Goal: Find contact information: Find contact information

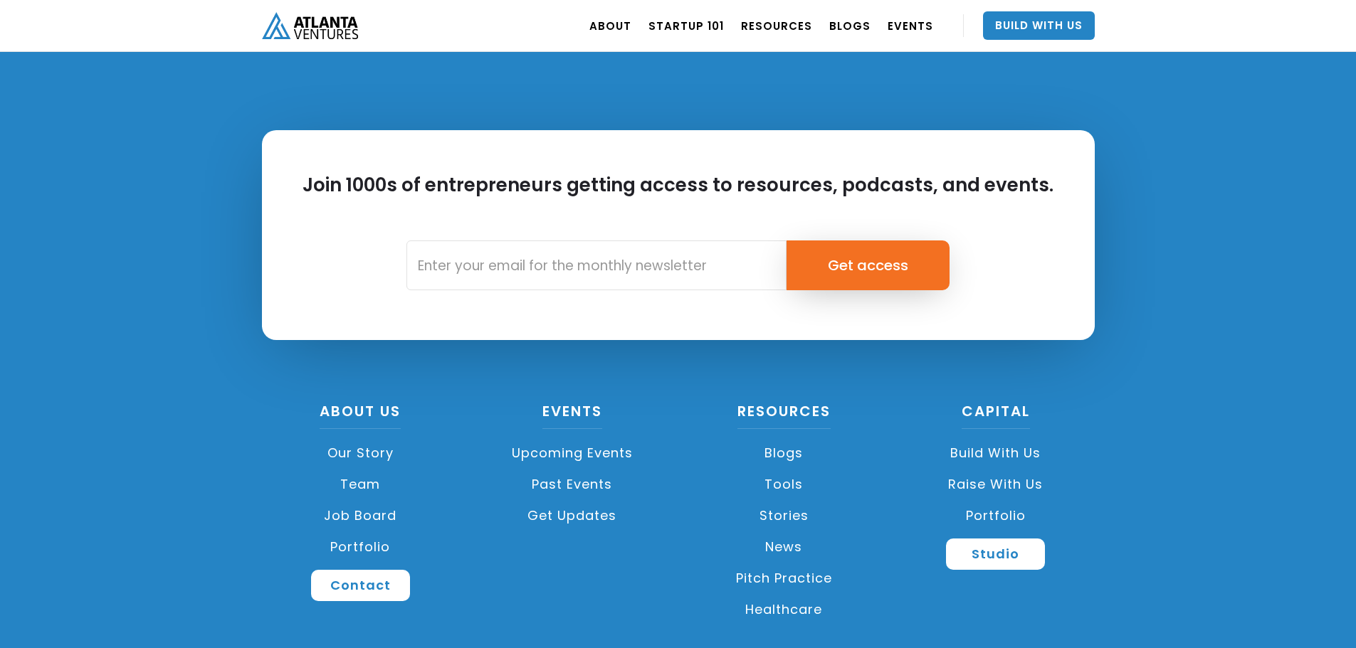
scroll to position [3360, 0]
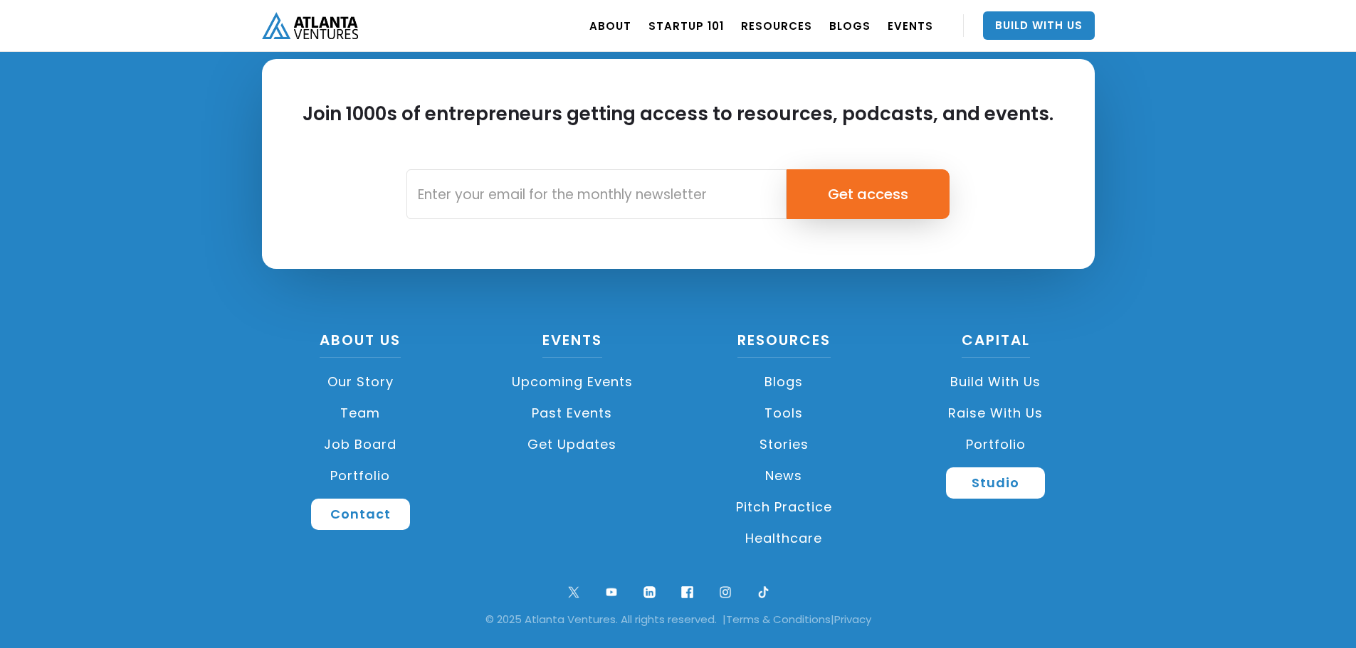
click at [353, 419] on link "Team" at bounding box center [361, 413] width 198 height 31
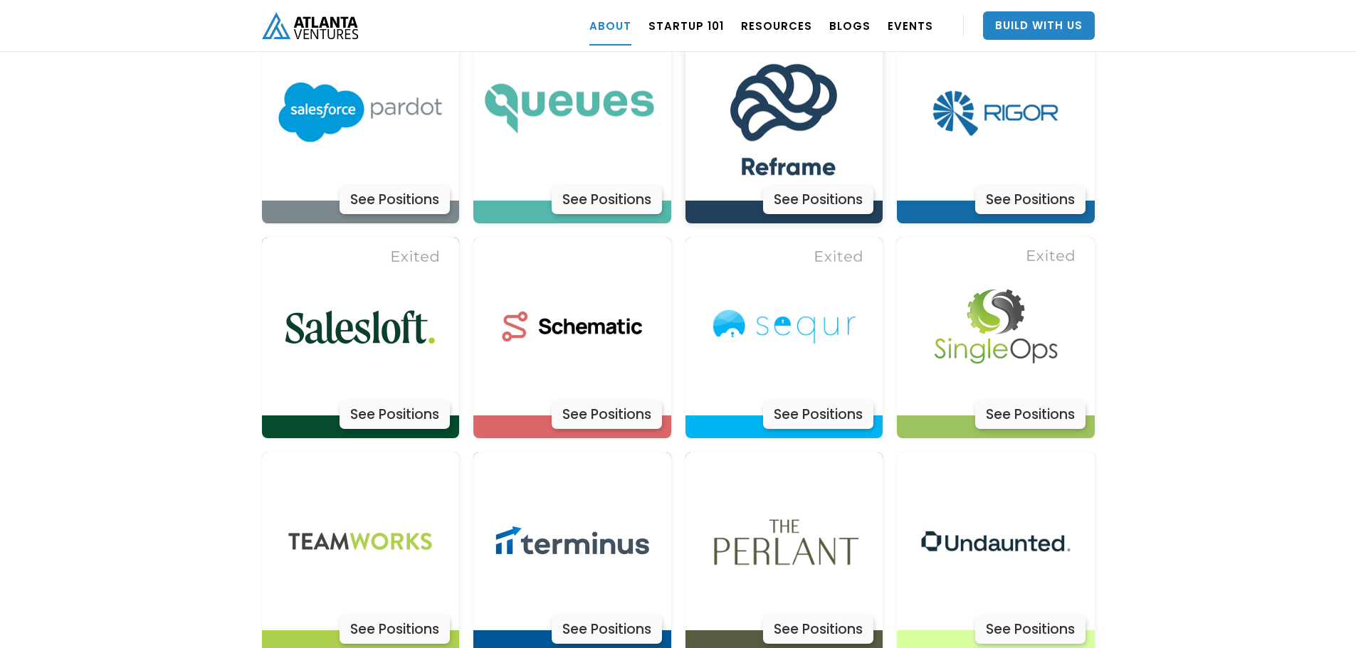
scroll to position [4506, 0]
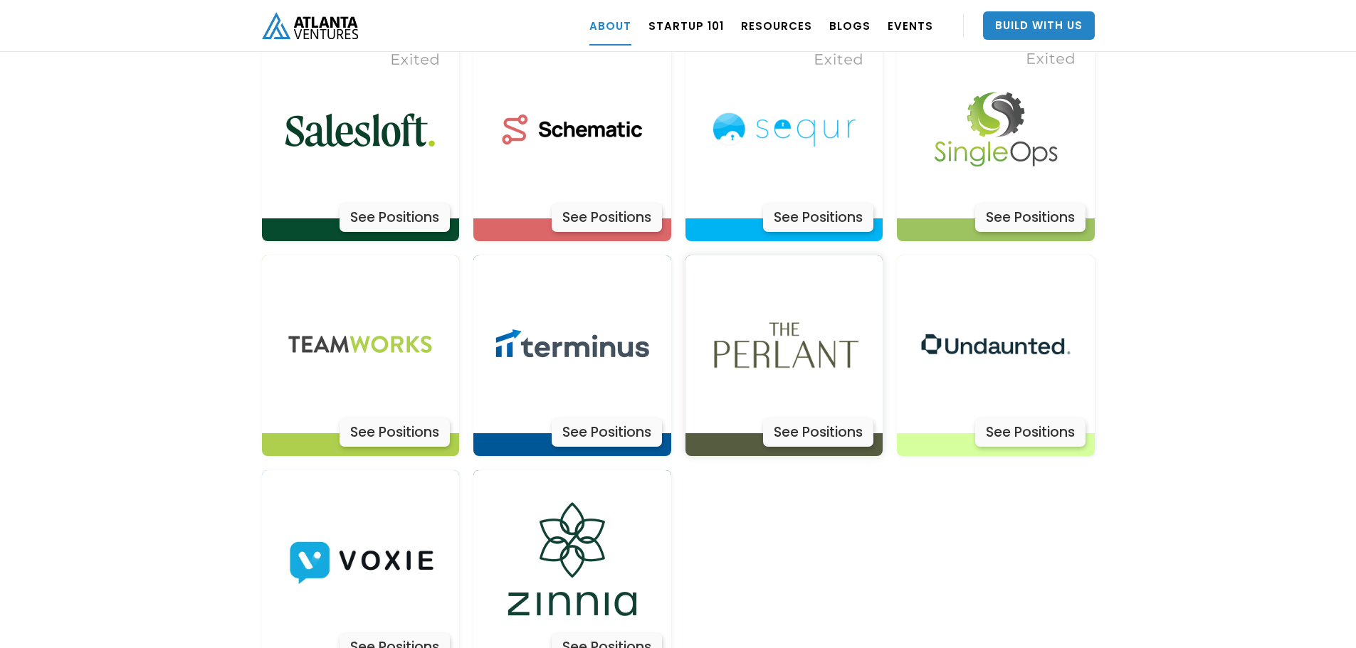
click at [777, 280] on img at bounding box center [784, 345] width 178 height 178
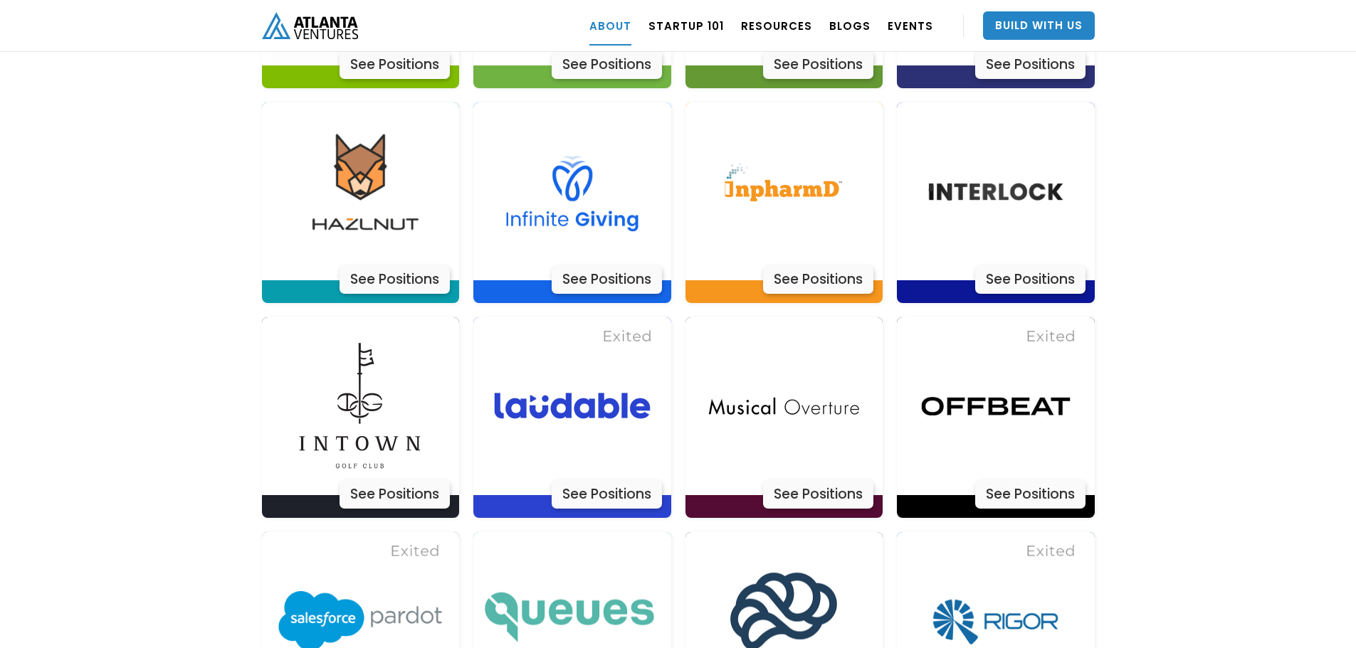
scroll to position [3794, 0]
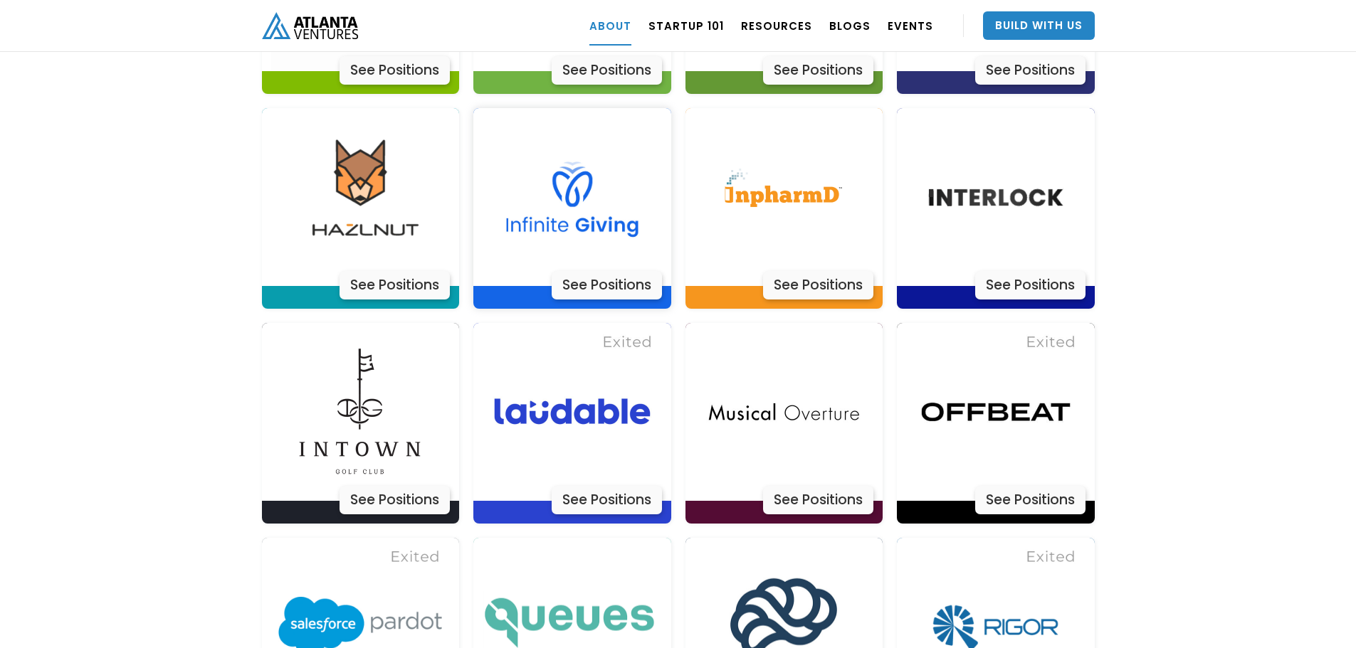
click at [565, 162] on img at bounding box center [572, 197] width 178 height 178
click at [754, 369] on img at bounding box center [784, 412] width 178 height 178
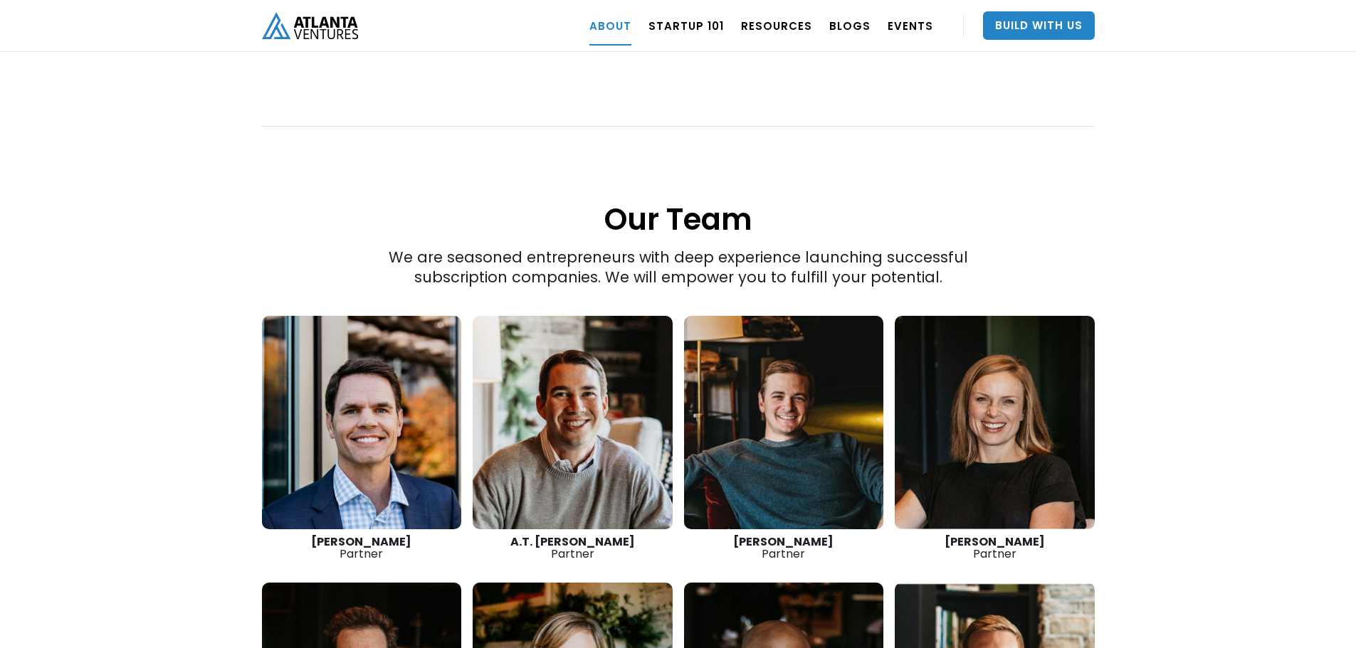
scroll to position [1801, 0]
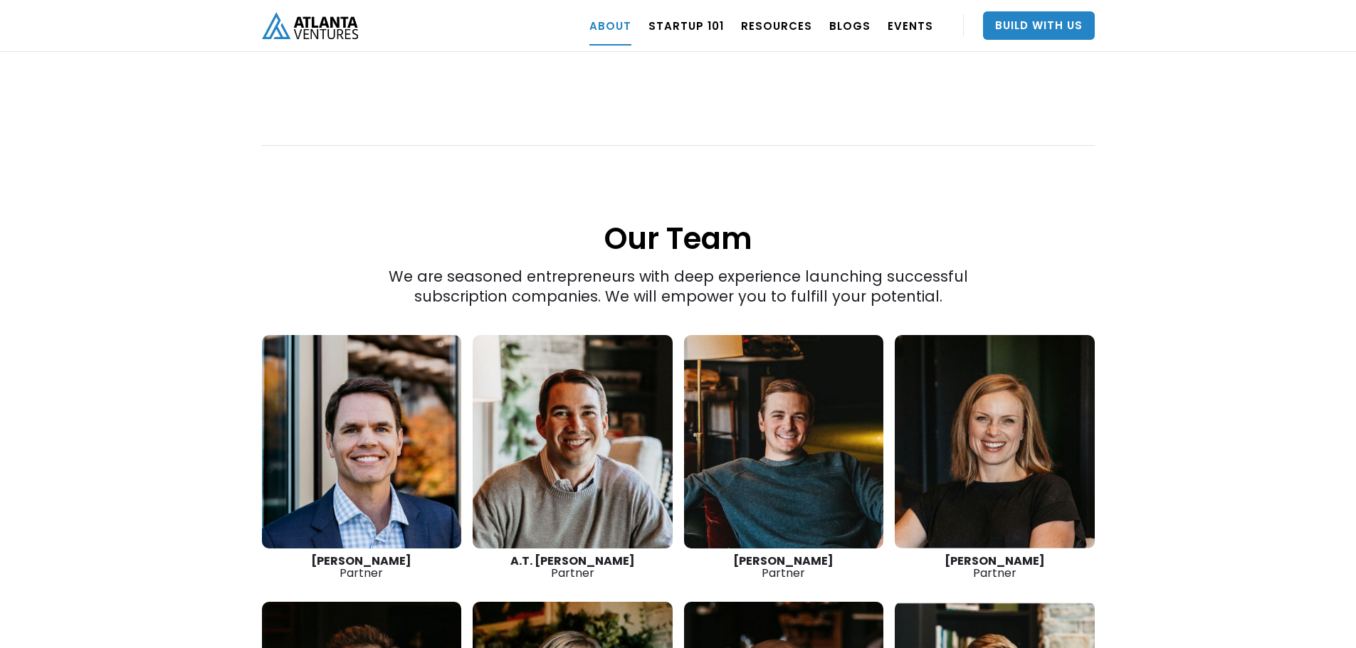
click at [811, 424] on link at bounding box center [784, 442] width 200 height 214
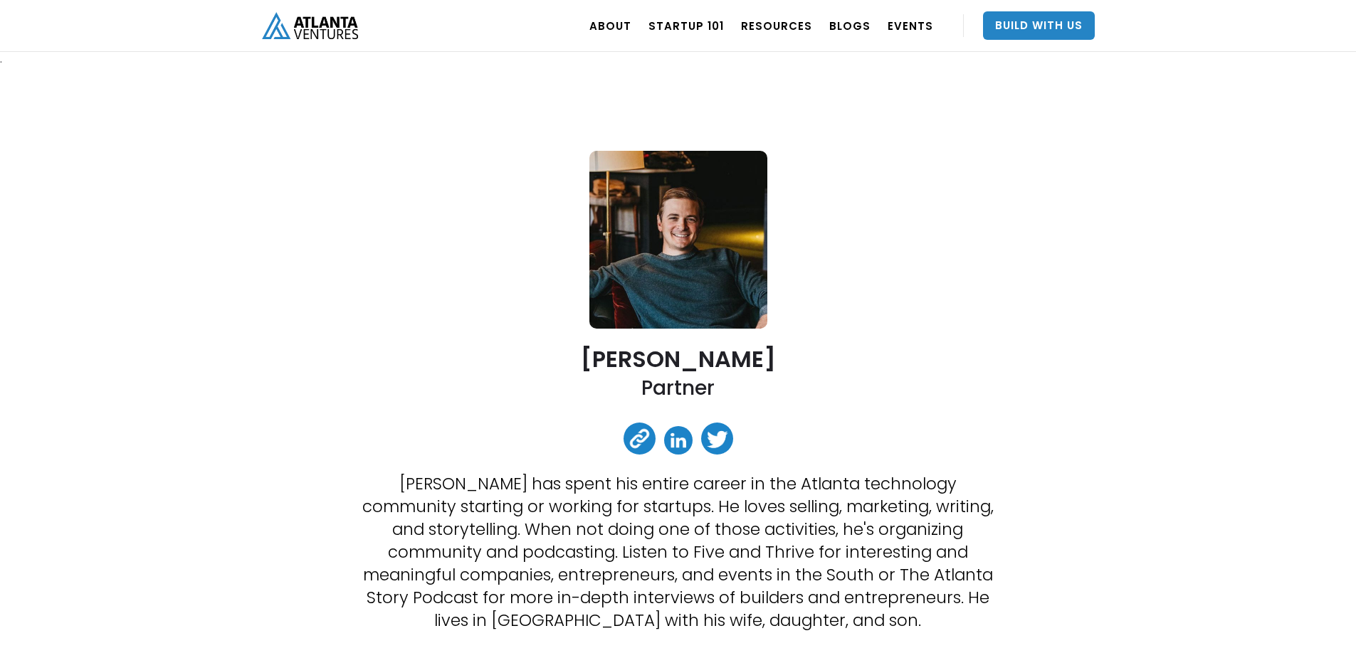
click at [683, 445] on link at bounding box center [678, 440] width 28 height 28
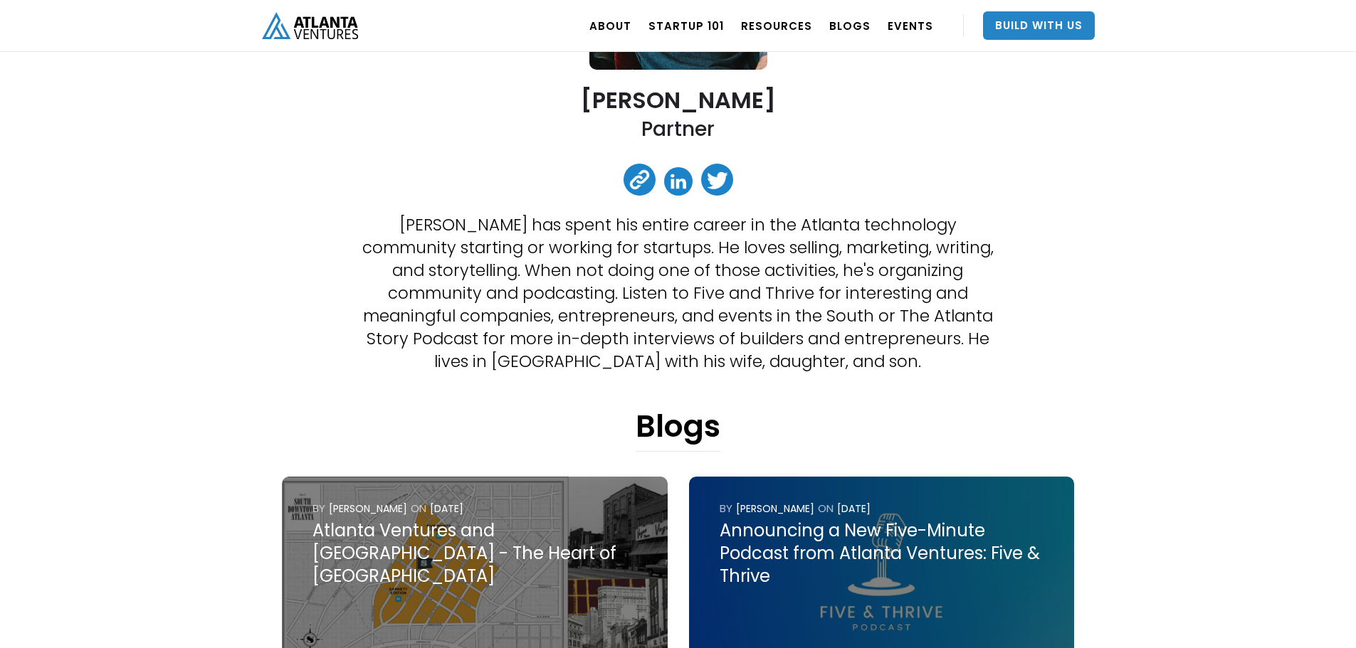
scroll to position [285, 0]
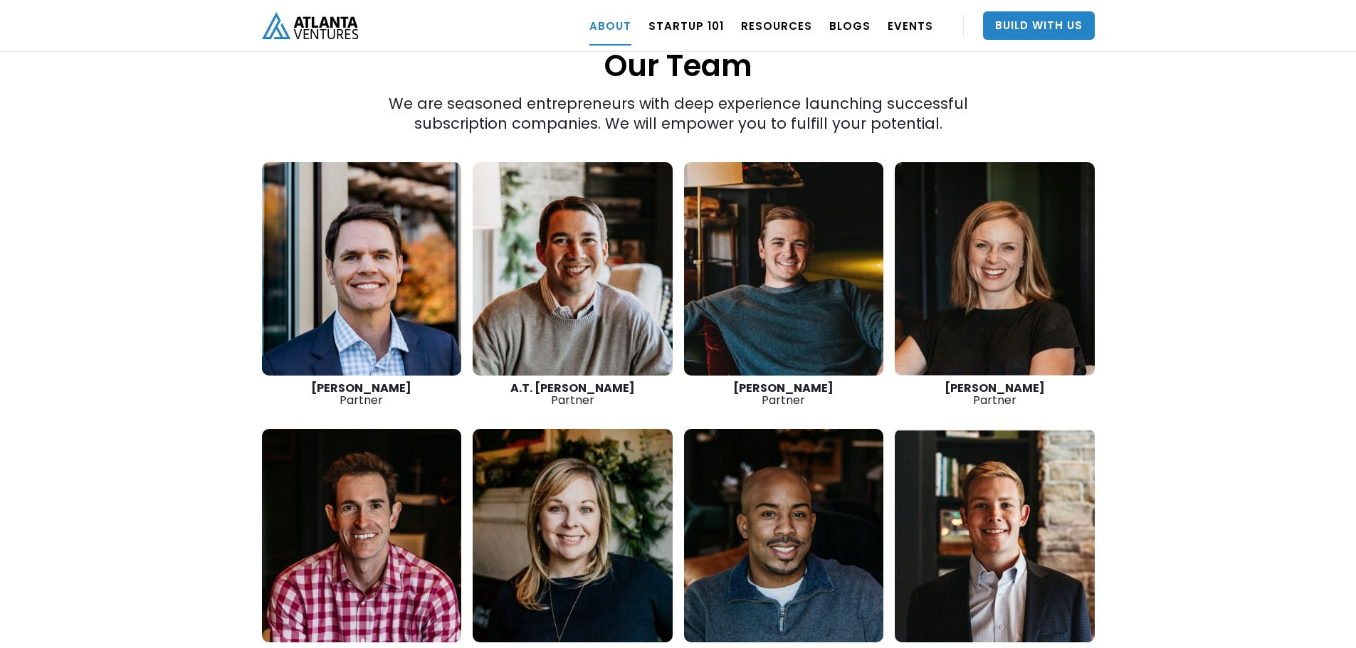
scroll to position [2014, 0]
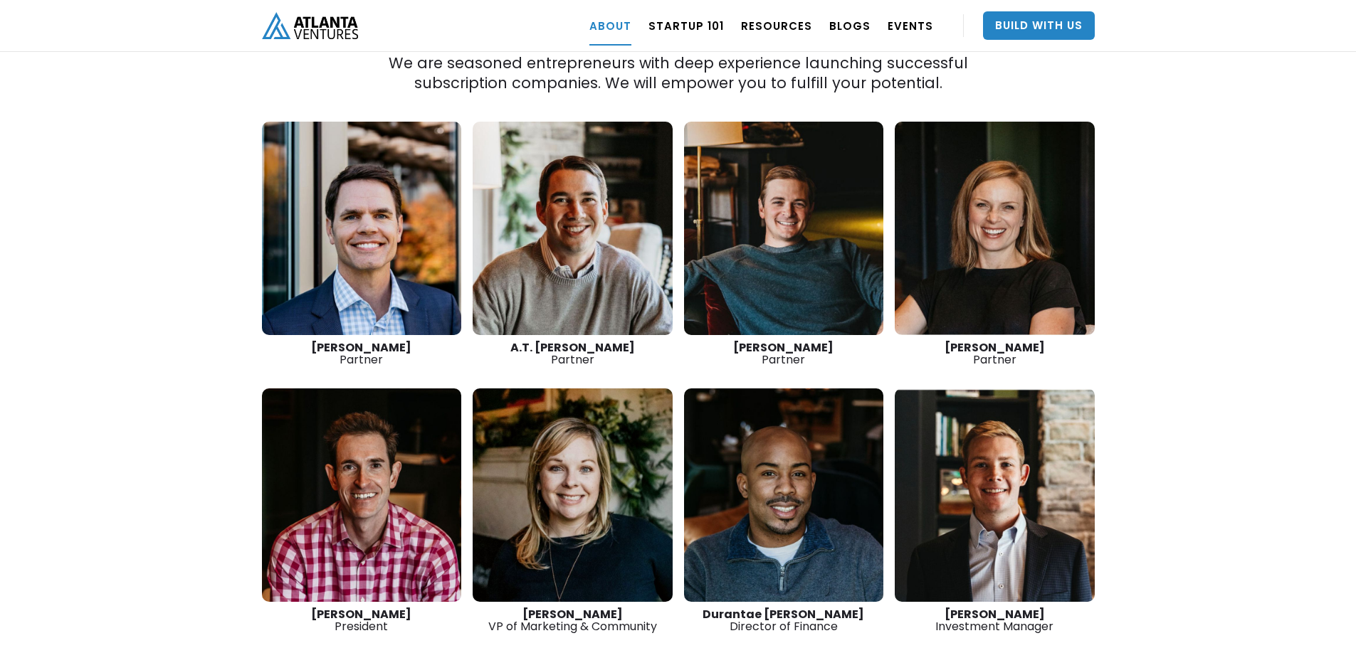
click at [356, 421] on link at bounding box center [362, 496] width 200 height 214
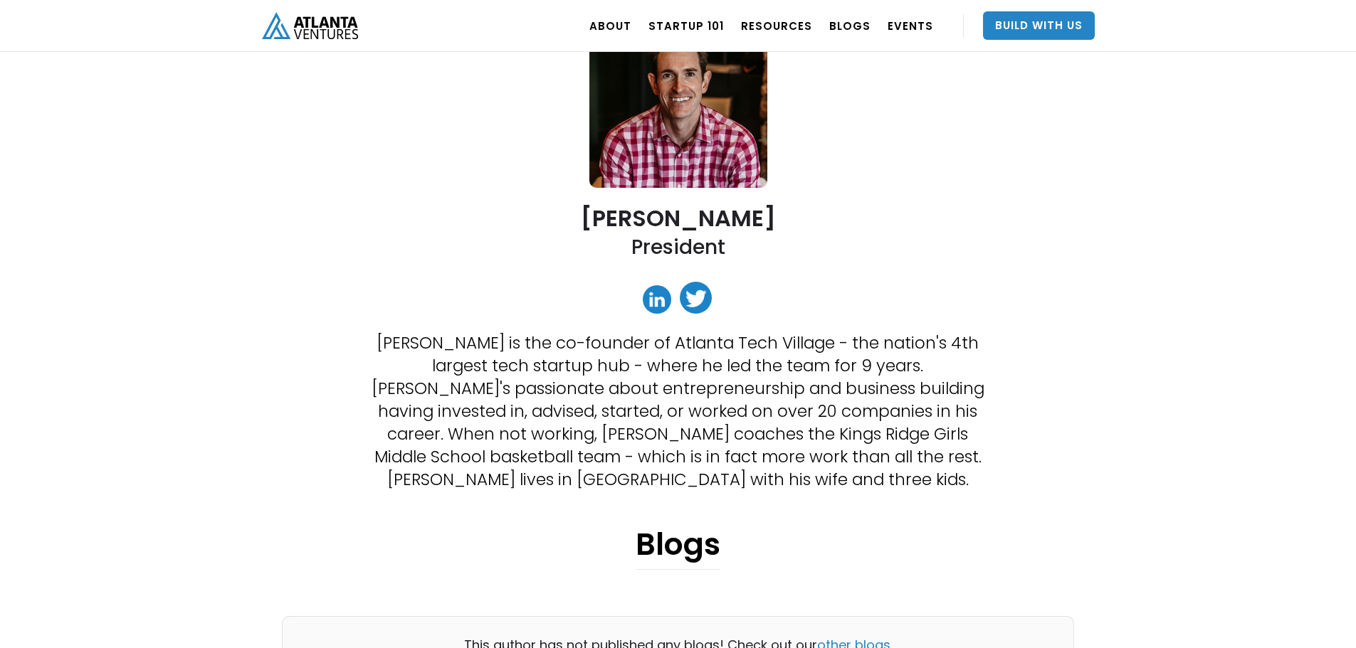
scroll to position [142, 0]
click at [660, 303] on link at bounding box center [657, 298] width 28 height 28
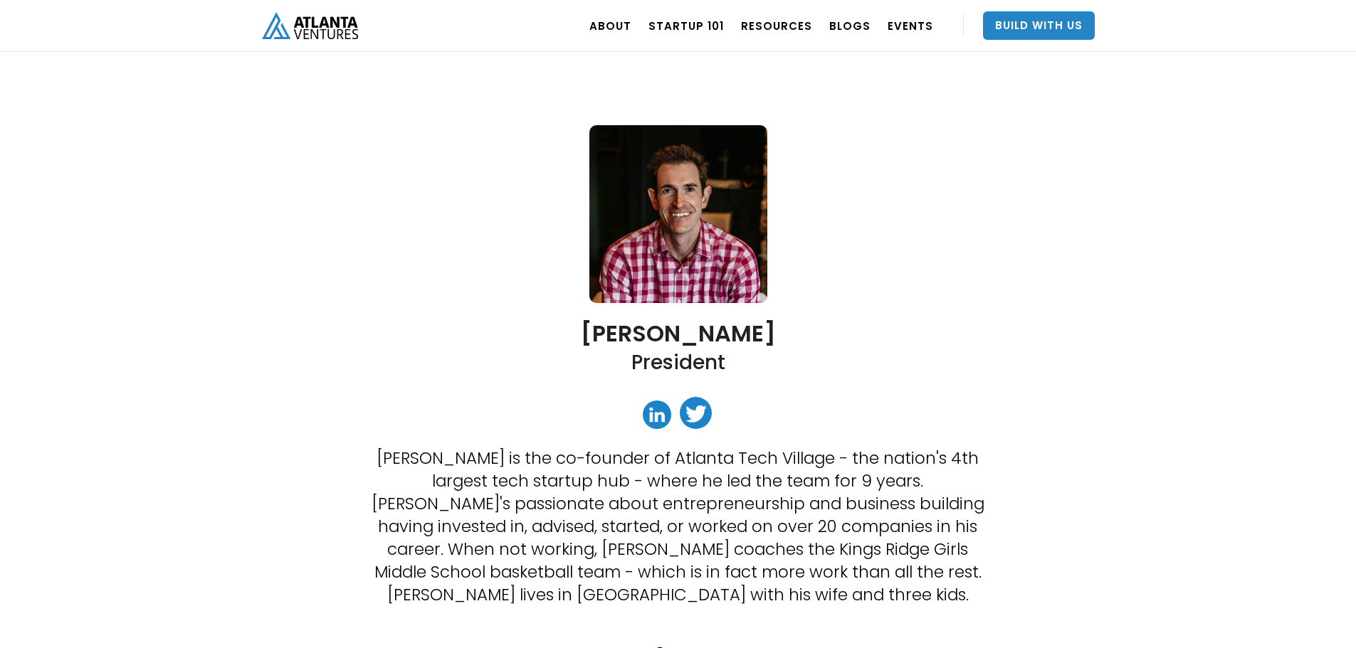
scroll to position [0, 0]
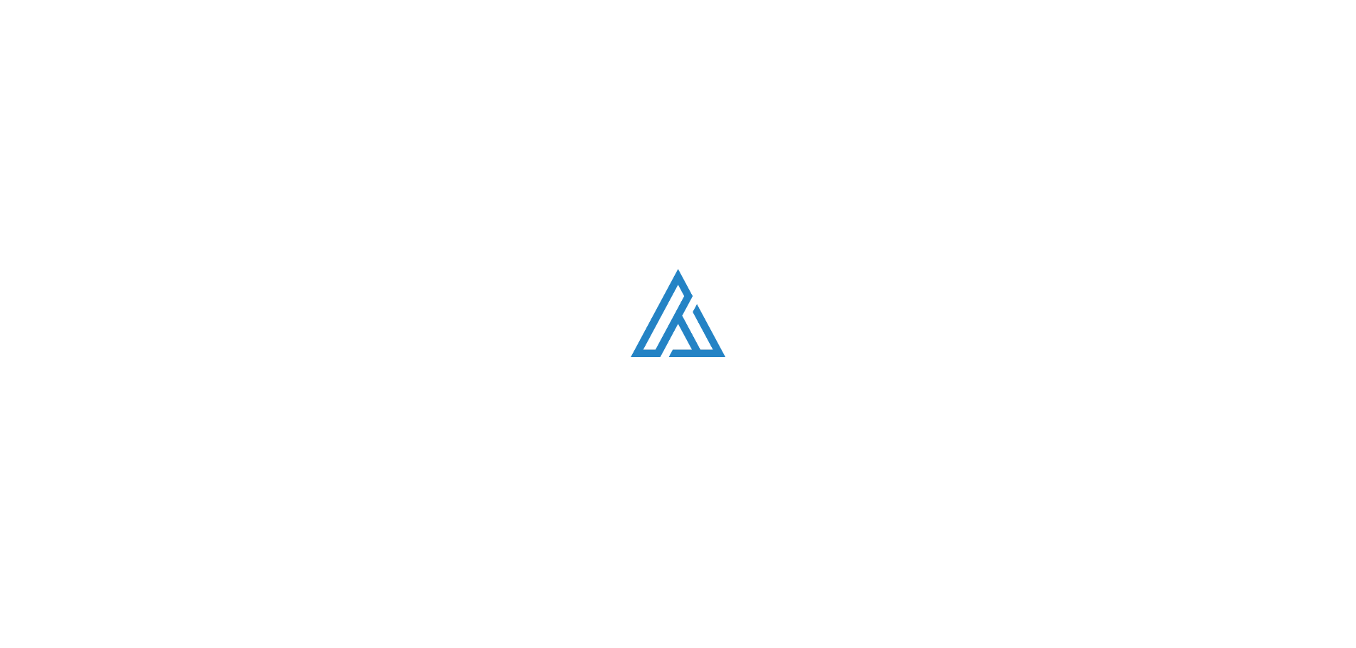
scroll to position [2014, 0]
